Goal: Information Seeking & Learning: Learn about a topic

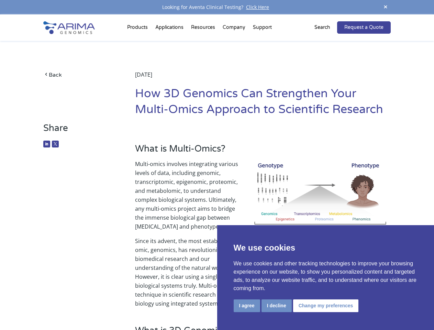
click at [217, 165] on p "Multi-omics involves integrating various levels of data, including genomic, tra…" at bounding box center [263, 198] width 256 height 77
click at [247, 306] on button "I agree" at bounding box center [247, 305] width 26 height 13
click at [276, 306] on p "Since its advent, the most established omic, genomics, has revolutionized biome…" at bounding box center [263, 273] width 256 height 72
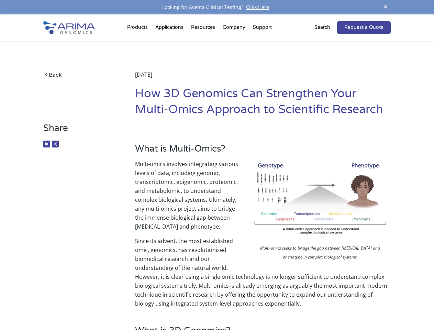
click at [325, 306] on p "Since its advent, the most established omic, genomics, has revolutionized biome…" at bounding box center [263, 273] width 256 height 72
click at [386, 7] on span at bounding box center [386, 7] width 10 height 9
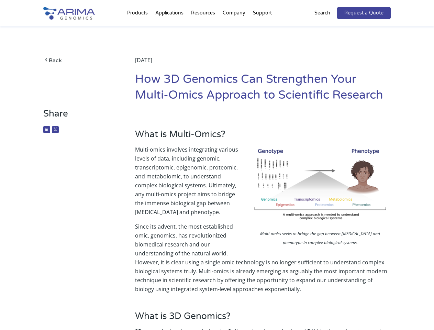
click at [217, 172] on p "Multi-omics involves integrating various levels of data, including genomic, tra…" at bounding box center [263, 183] width 256 height 77
click at [139, 29] on div "Back [DATE] How 3D Genomics Can Strengthen Your Multi-Omics Approach to Scienti…" at bounding box center [216, 67] width 347 height 82
click at [204, 29] on div "Back [DATE] How 3D Genomics Can Strengthen Your Multi-Omics Approach to Scienti…" at bounding box center [216, 67] width 347 height 82
click at [234, 29] on div "Back [DATE] How 3D Genomics Can Strengthen Your Multi-Omics Approach to Scienti…" at bounding box center [216, 67] width 347 height 82
click at [262, 29] on div "Back [DATE] How 3D Genomics Can Strengthen Your Multi-Omics Approach to Scienti…" at bounding box center [216, 67] width 347 height 82
